Goal: Task Accomplishment & Management: Use online tool/utility

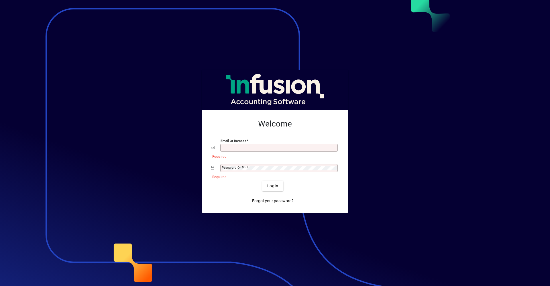
click at [262, 181] on button "Login" at bounding box center [272, 186] width 21 height 10
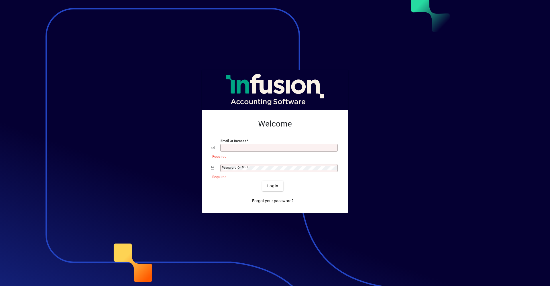
click at [262, 181] on button "Login" at bounding box center [272, 186] width 21 height 10
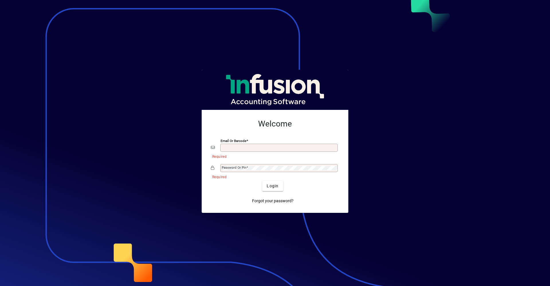
click at [262, 181] on button "Login" at bounding box center [272, 186] width 21 height 10
